Goal: Information Seeking & Learning: Find specific page/section

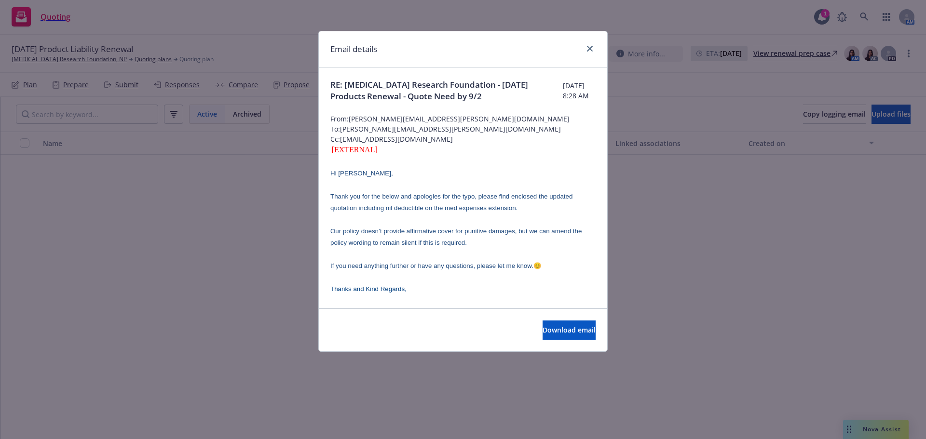
scroll to position [2605, 0]
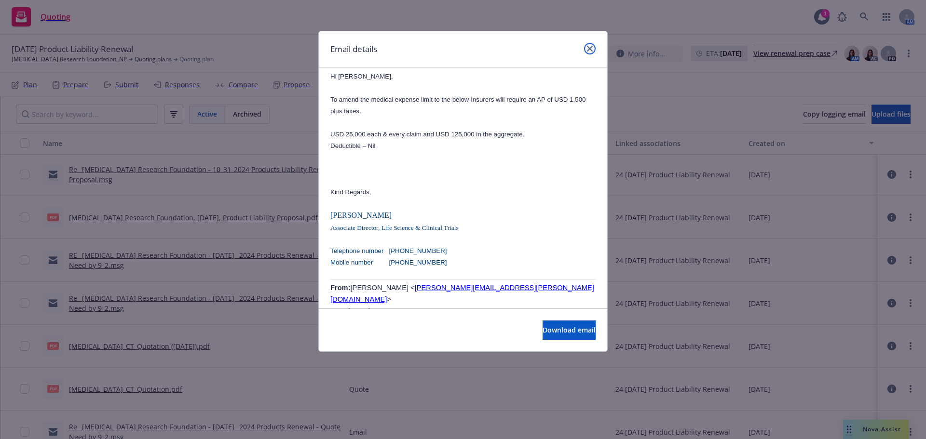
click at [590, 49] on icon "close" at bounding box center [590, 49] width 6 height 6
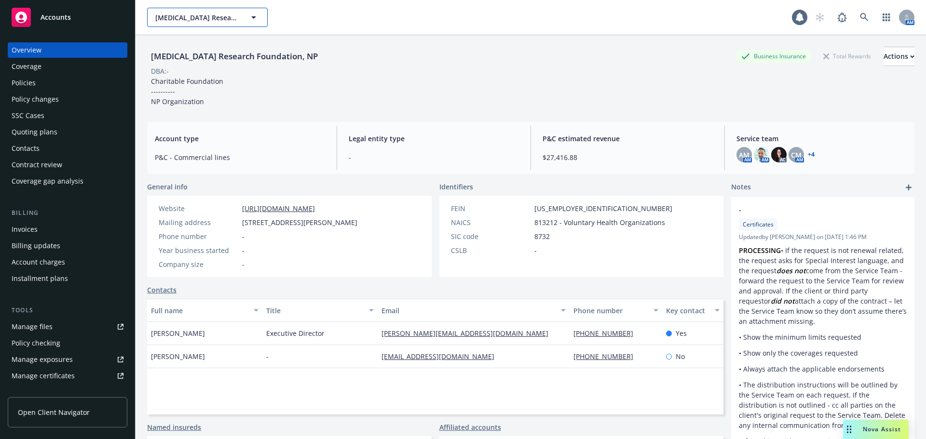
click at [218, 19] on span "[MEDICAL_DATA] Research Foundation, NP" at bounding box center [196, 18] width 83 height 10
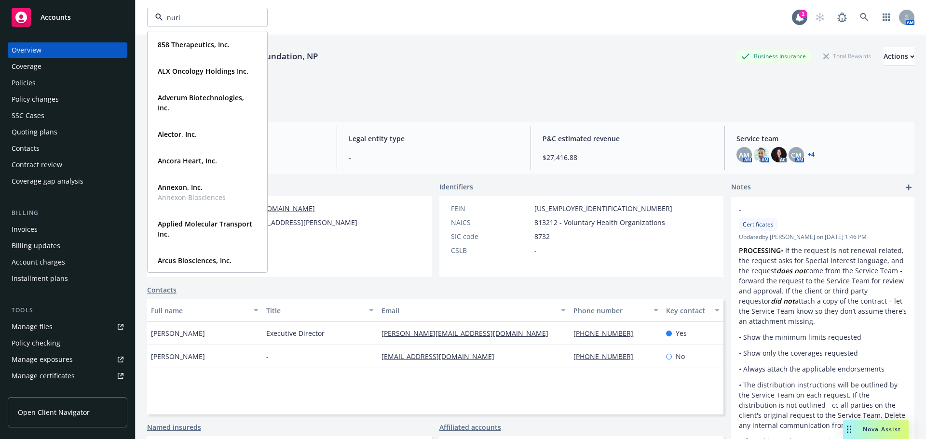
type input "nurix"
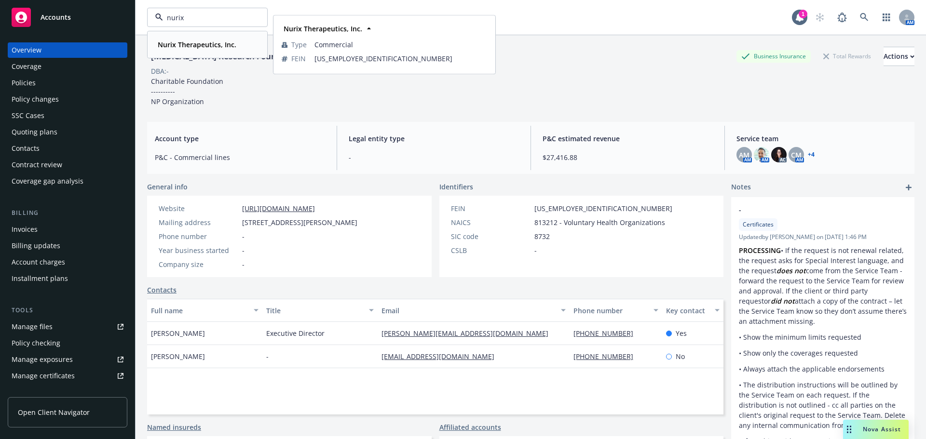
click at [200, 36] on div "Nurix Therapeutics, Inc. Type Commercial FEIN 27-0838048" at bounding box center [207, 45] width 119 height 26
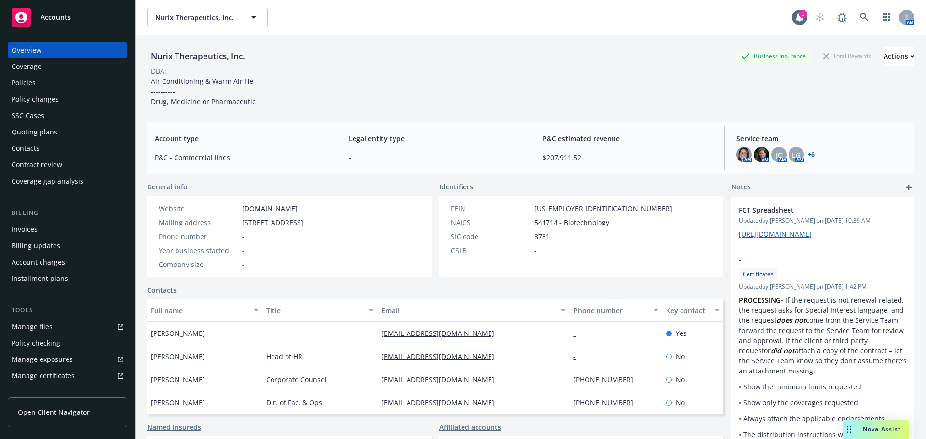
click at [52, 82] on div "Policies" at bounding box center [68, 82] width 112 height 15
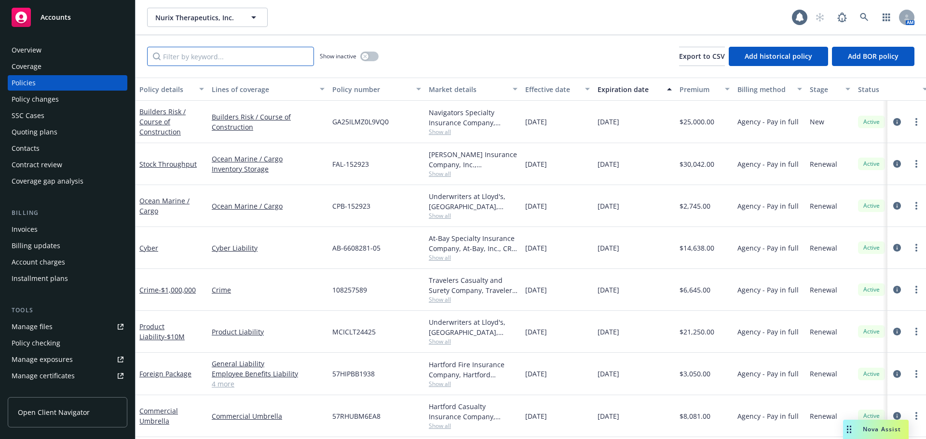
click at [182, 55] on input "Filter by keyword..." at bounding box center [230, 56] width 167 height 19
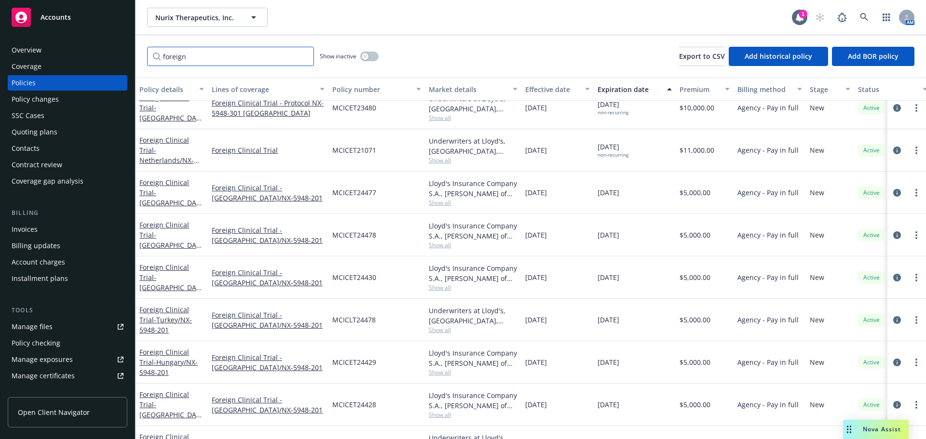
scroll to position [242, 0]
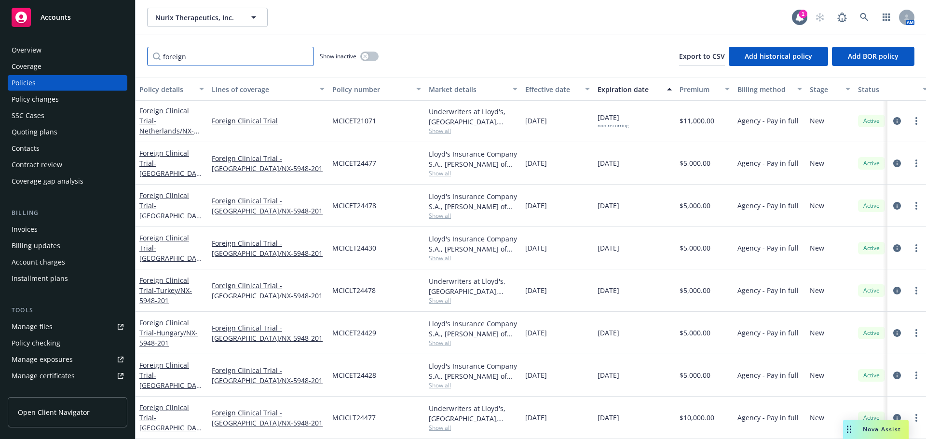
type input "foreign"
